Goal: Find specific page/section

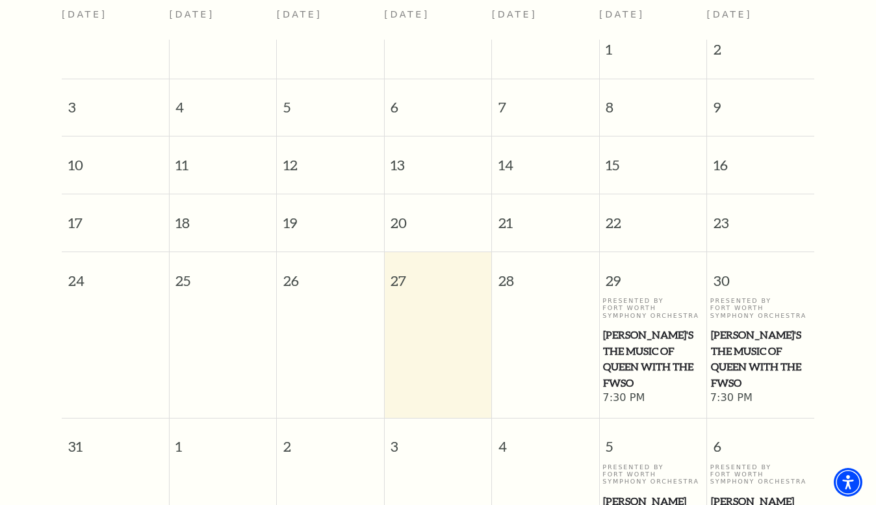
scroll to position [361, 0]
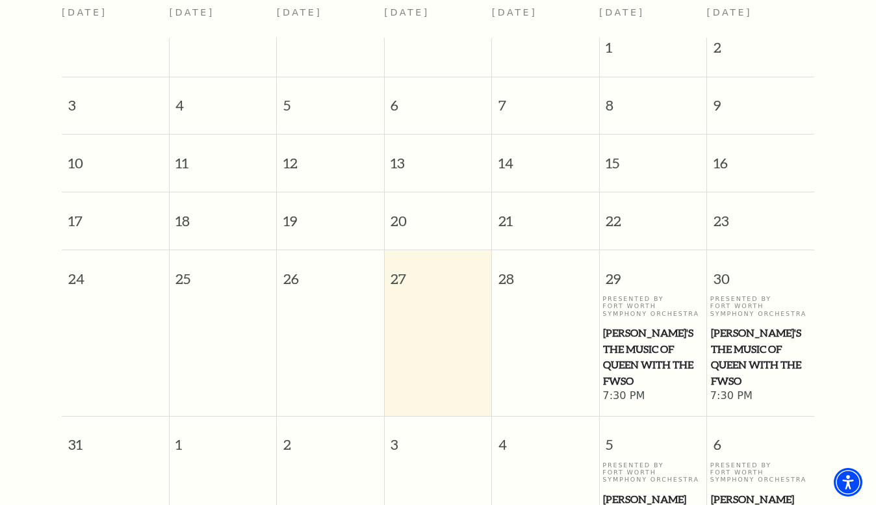
click at [429, 314] on td at bounding box center [437, 349] width 107 height 108
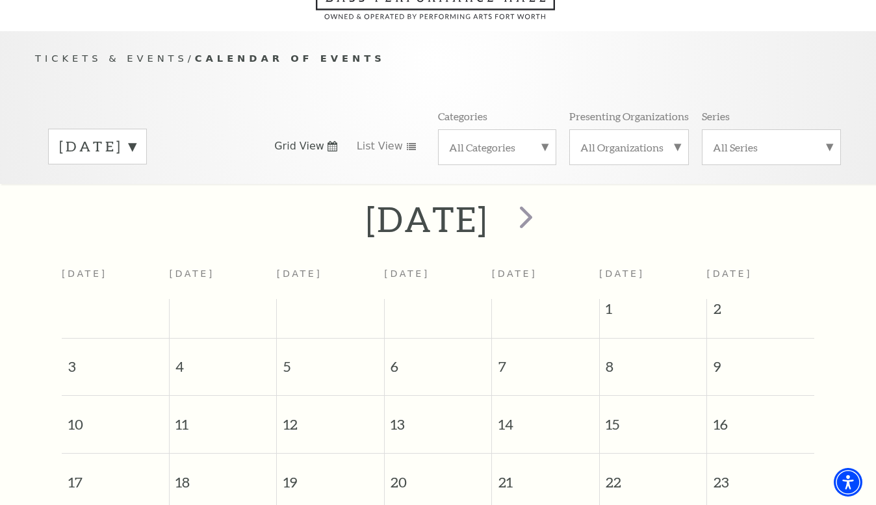
scroll to position [0, 0]
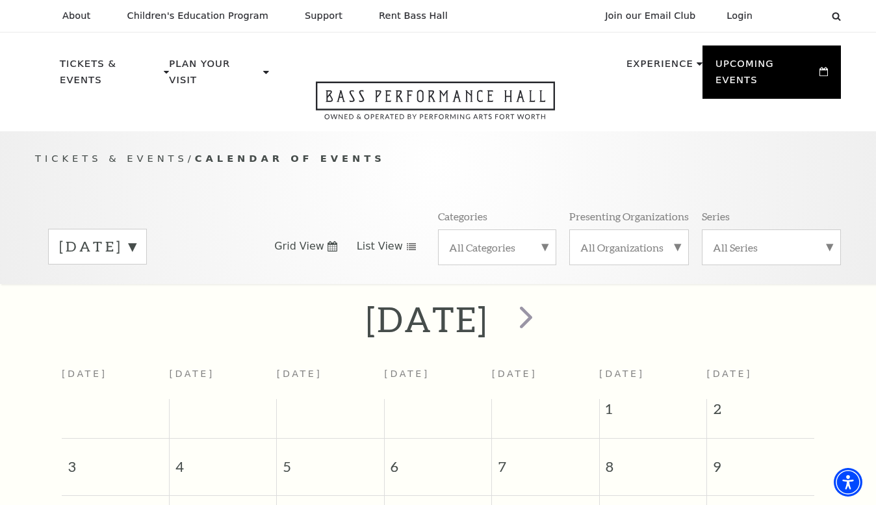
click at [406, 243] on icon at bounding box center [411, 246] width 10 height 7
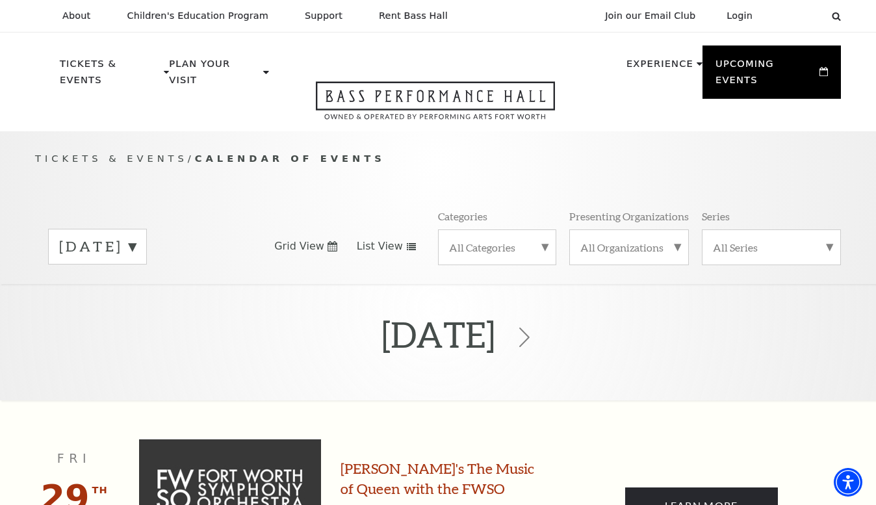
click at [327, 241] on icon at bounding box center [332, 246] width 10 height 10
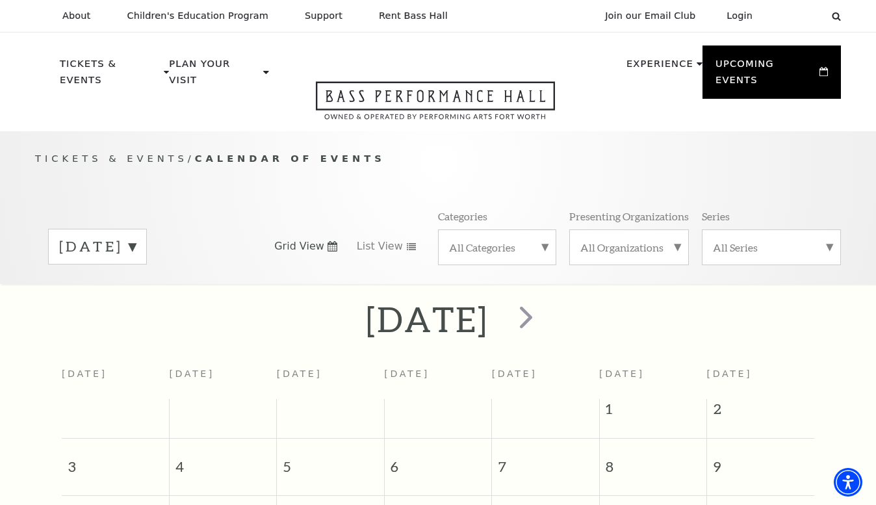
click at [539, 240] on label "All Categories" at bounding box center [497, 247] width 96 height 14
click at [642, 240] on label "All Organizations" at bounding box center [628, 247] width 97 height 14
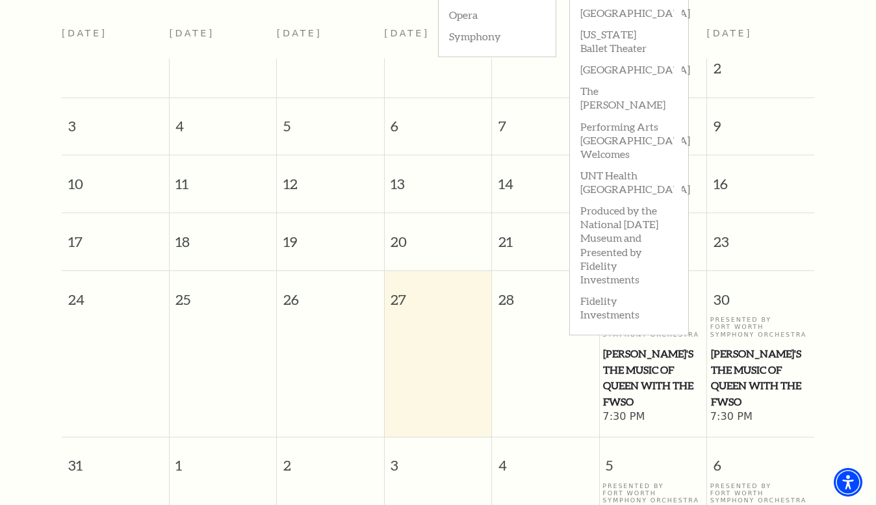
scroll to position [338, 0]
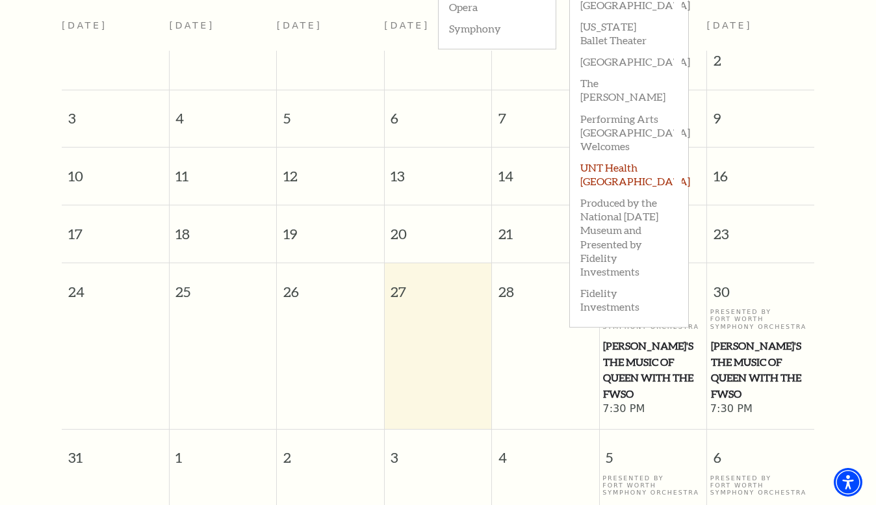
click at [594, 156] on label "UNT Health [GEOGRAPHIC_DATA]" at bounding box center [628, 173] width 97 height 35
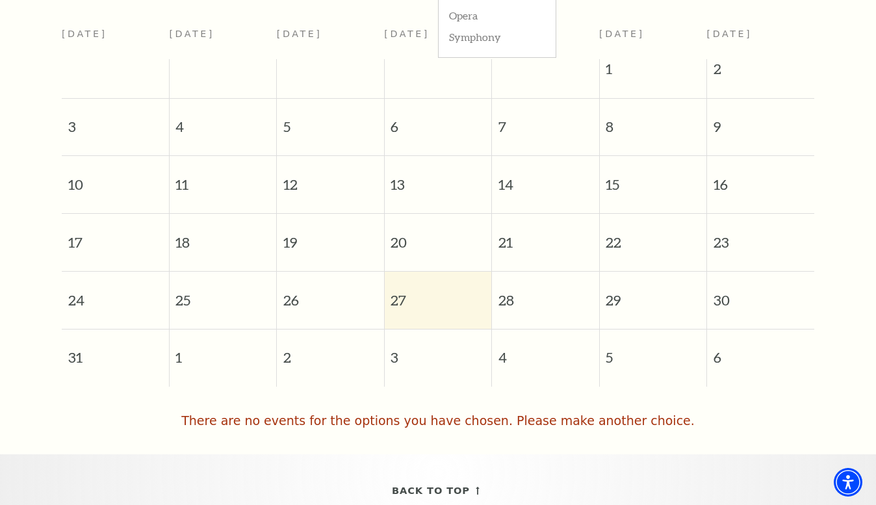
scroll to position [0, 0]
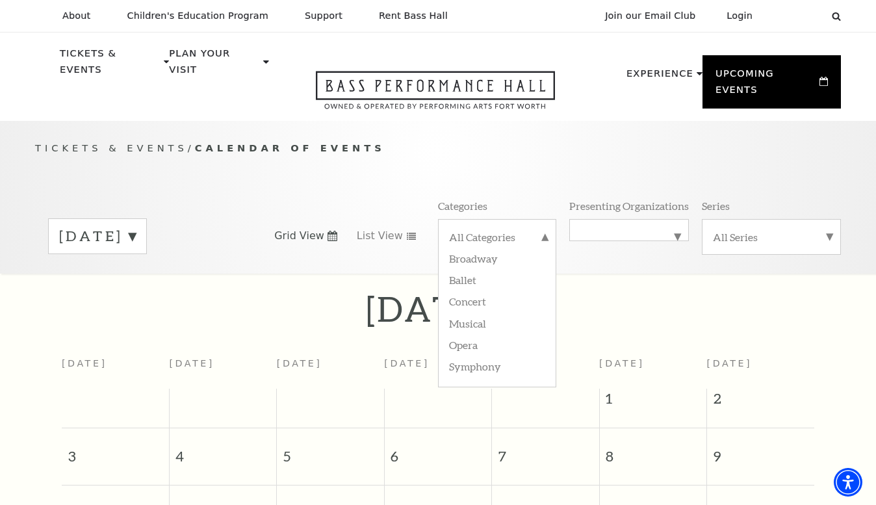
click at [674, 230] on label "UNT Health [GEOGRAPHIC_DATA]" at bounding box center [628, 230] width 97 height 0
click at [651, 230] on label "All Organizations" at bounding box center [628, 238] width 97 height 17
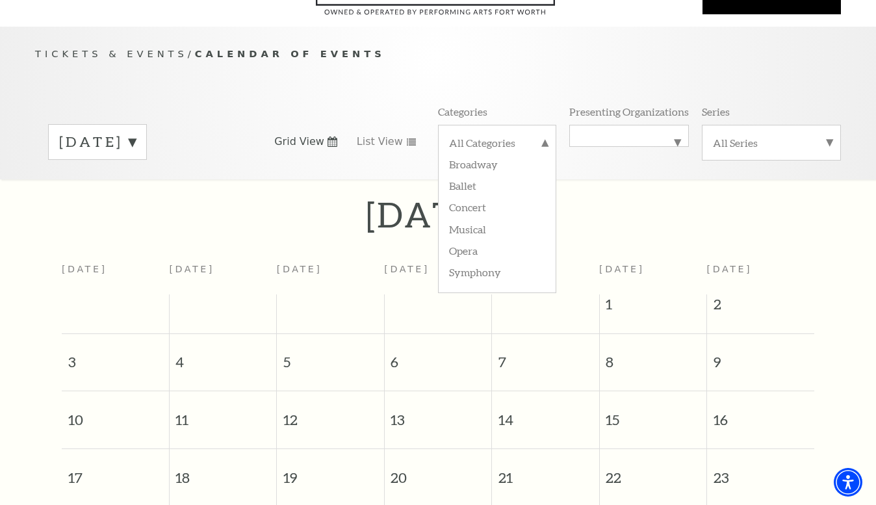
scroll to position [105, 0]
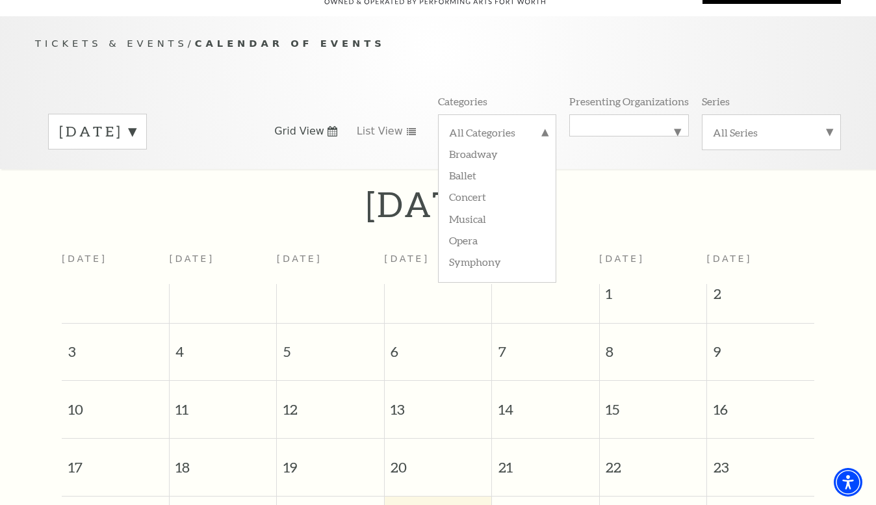
click at [830, 114] on div "All Series" at bounding box center [771, 132] width 139 height 36
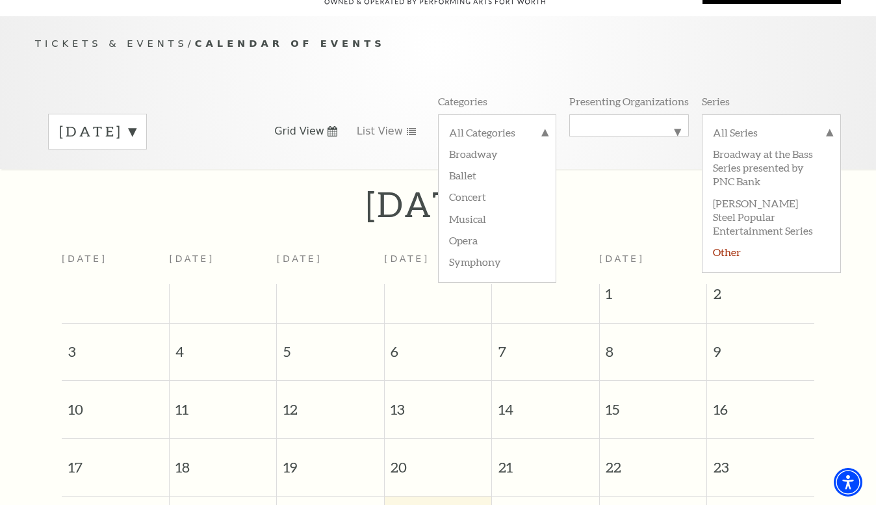
click at [722, 240] on label "Other" at bounding box center [771, 250] width 117 height 21
